Goal: Information Seeking & Learning: Learn about a topic

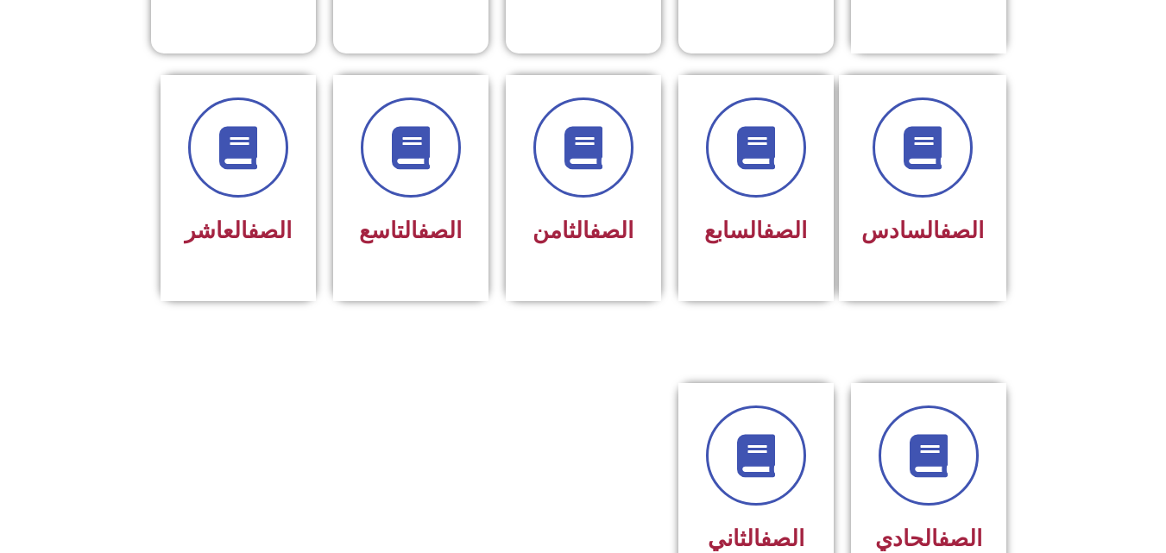
scroll to position [691, 0]
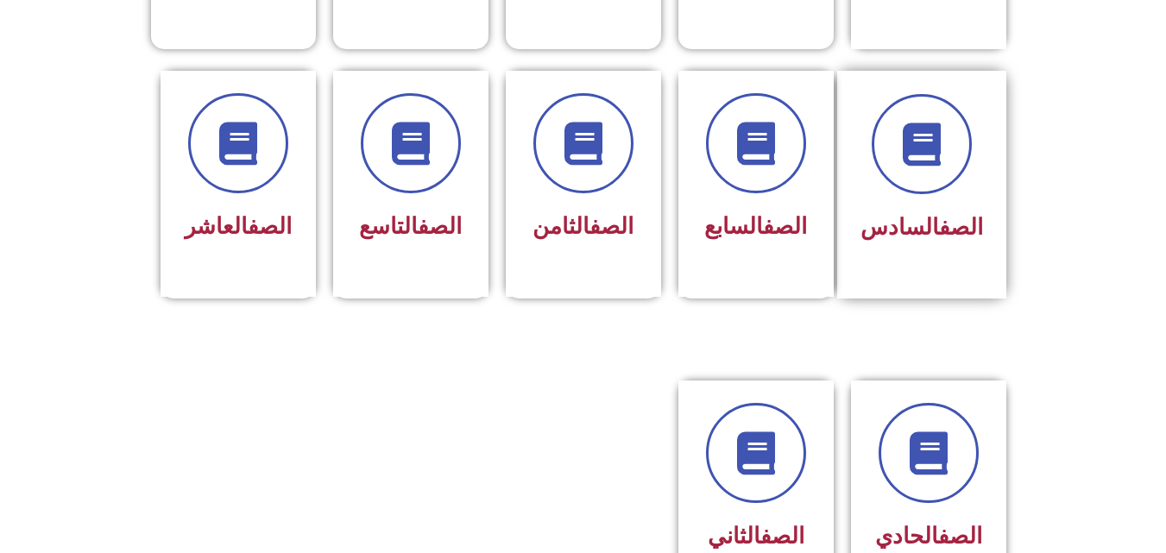
click at [926, 215] on div "الصف السادس" at bounding box center [922, 228] width 123 height 42
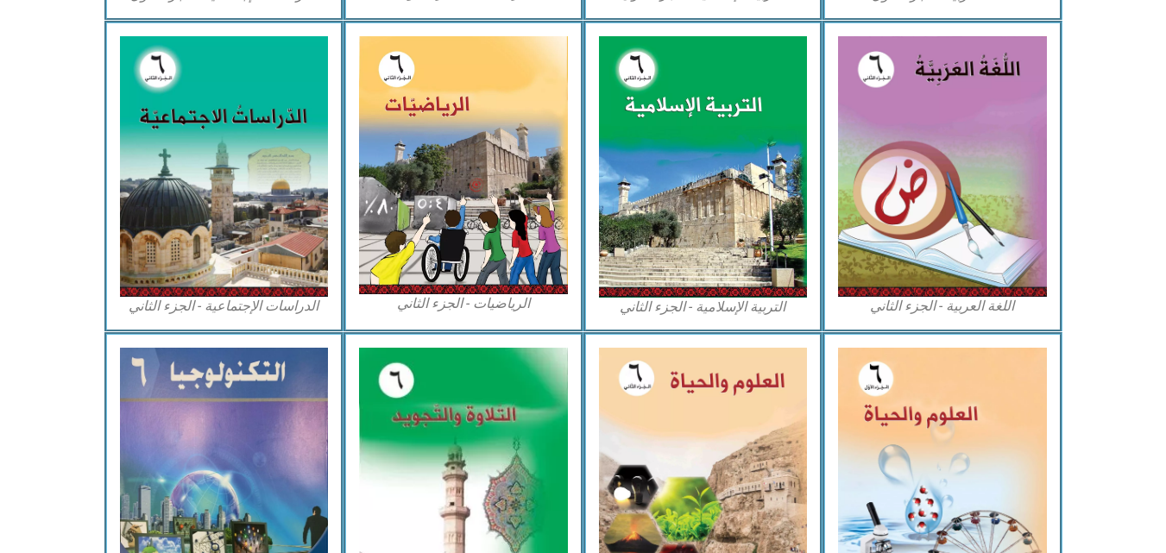
scroll to position [986, 0]
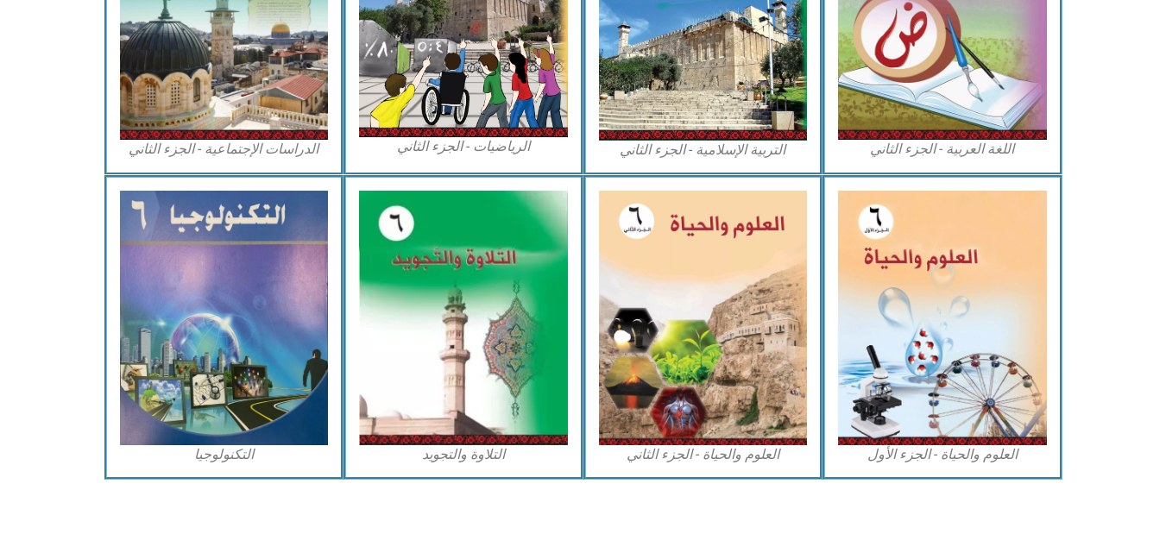
click at [926, 215] on img at bounding box center [942, 318] width 209 height 255
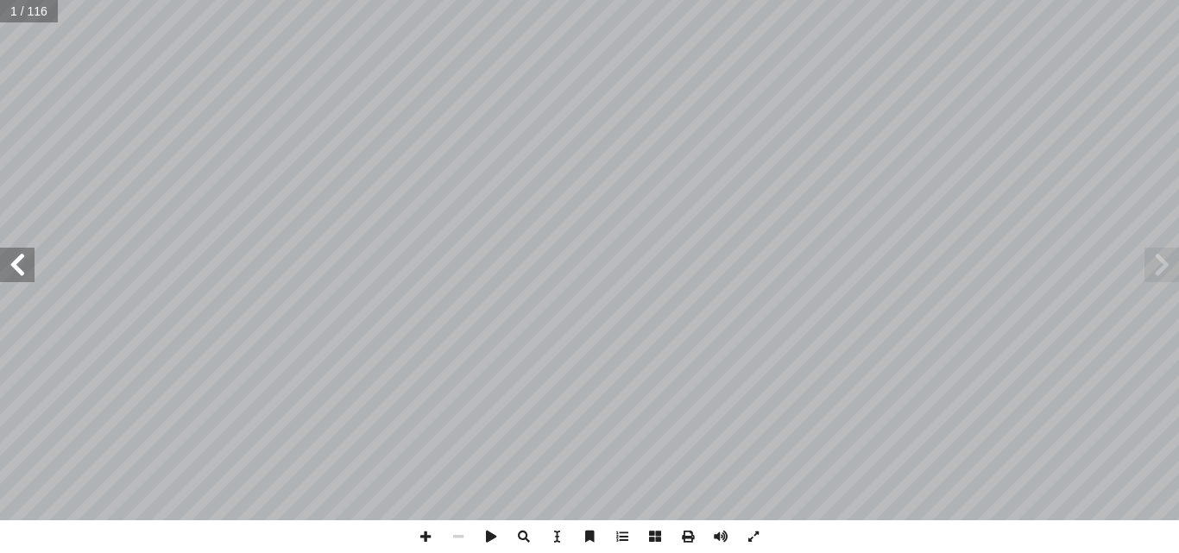
click at [16, 261] on span at bounding box center [17, 265] width 35 height 35
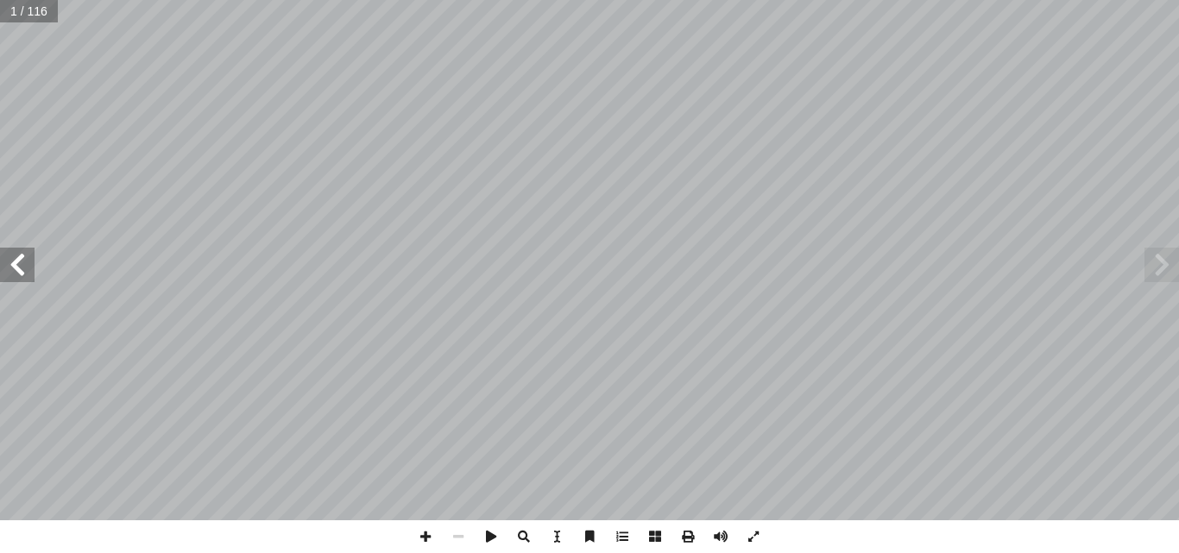
click at [16, 261] on span at bounding box center [17, 265] width 35 height 35
click at [17, 250] on span at bounding box center [17, 265] width 35 height 35
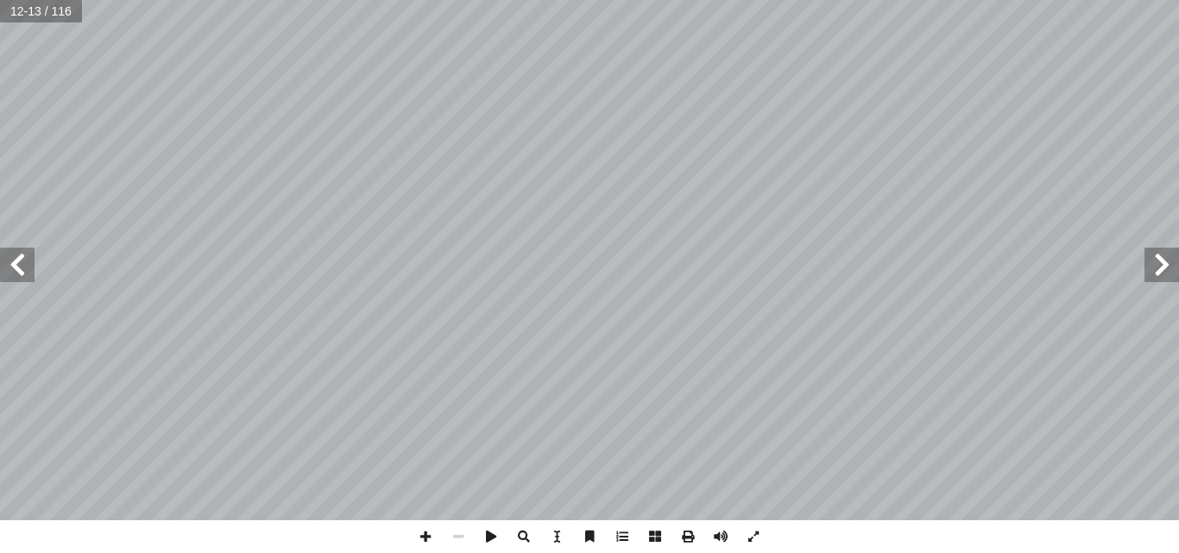
click at [17, 250] on span at bounding box center [17, 265] width 35 height 35
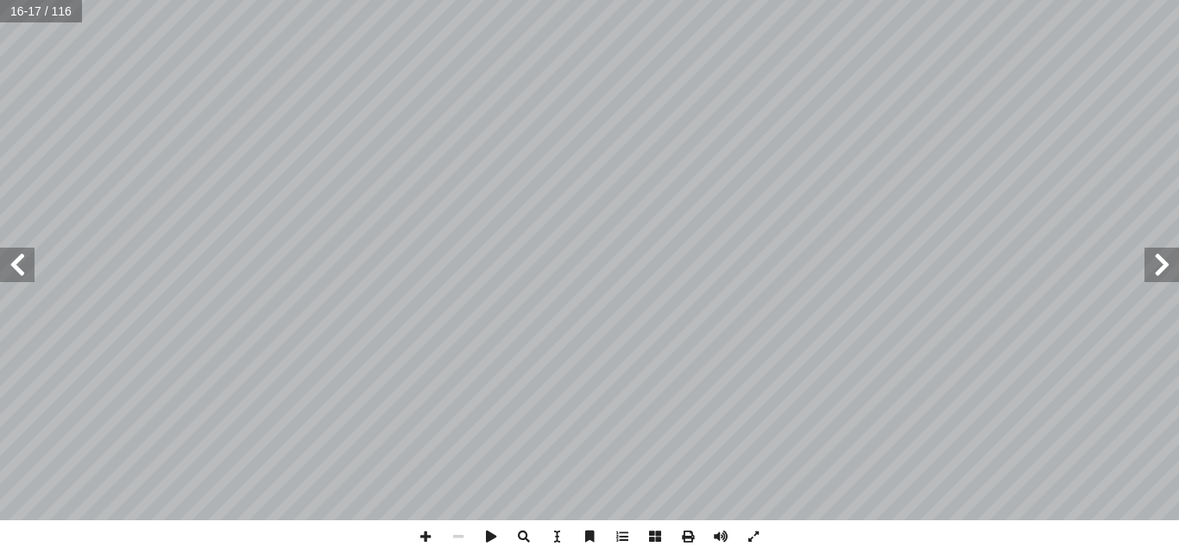
click at [17, 250] on span at bounding box center [17, 265] width 35 height 35
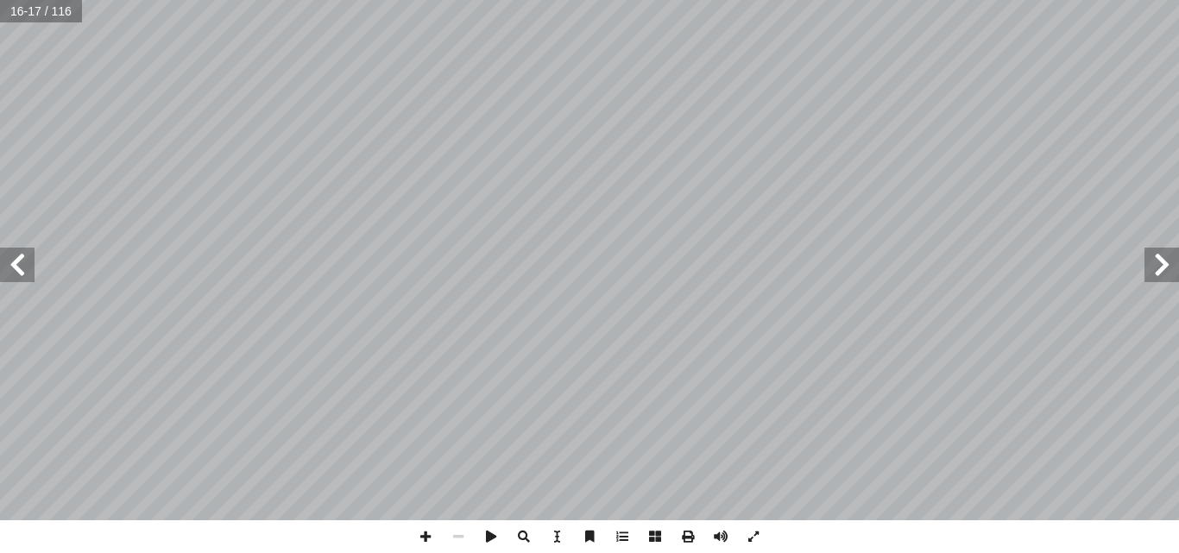
click at [17, 250] on span at bounding box center [17, 265] width 35 height 35
click at [422, 534] on span at bounding box center [425, 537] width 33 height 33
click at [458, 536] on span at bounding box center [458, 537] width 33 height 33
click at [1165, 262] on span at bounding box center [1162, 265] width 35 height 35
click at [1178, 299] on div "2 ٠ ._____________________________________________ ات؟ ّ لفطري � ين تعيش أ � . …" at bounding box center [589, 260] width 1179 height 521
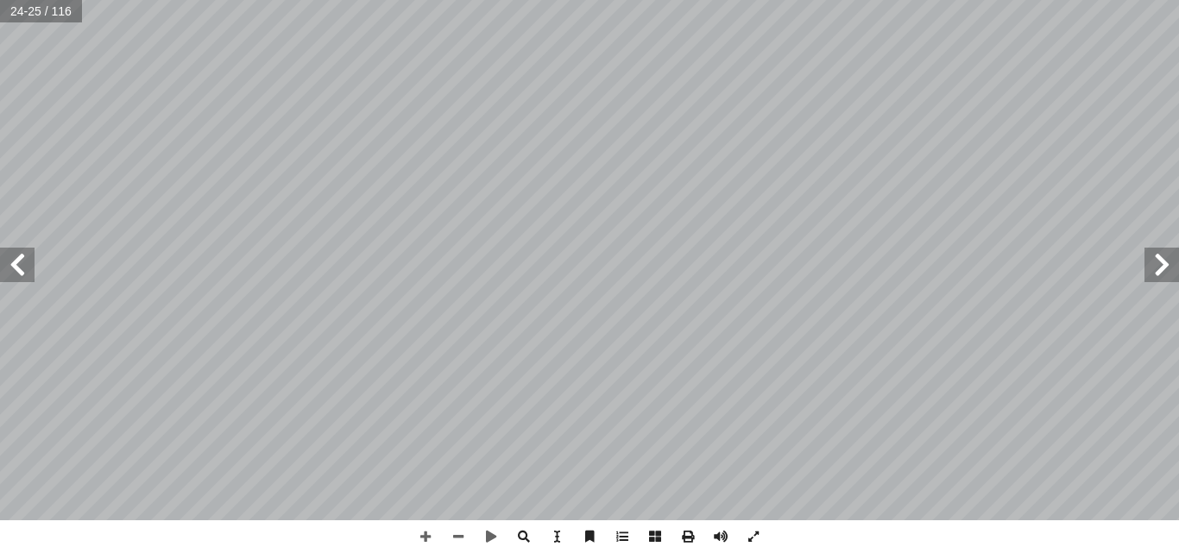
click at [27, 268] on span at bounding box center [17, 265] width 35 height 35
click at [21, 263] on span at bounding box center [17, 265] width 35 height 35
